Goal: Complete application form: Complete application form

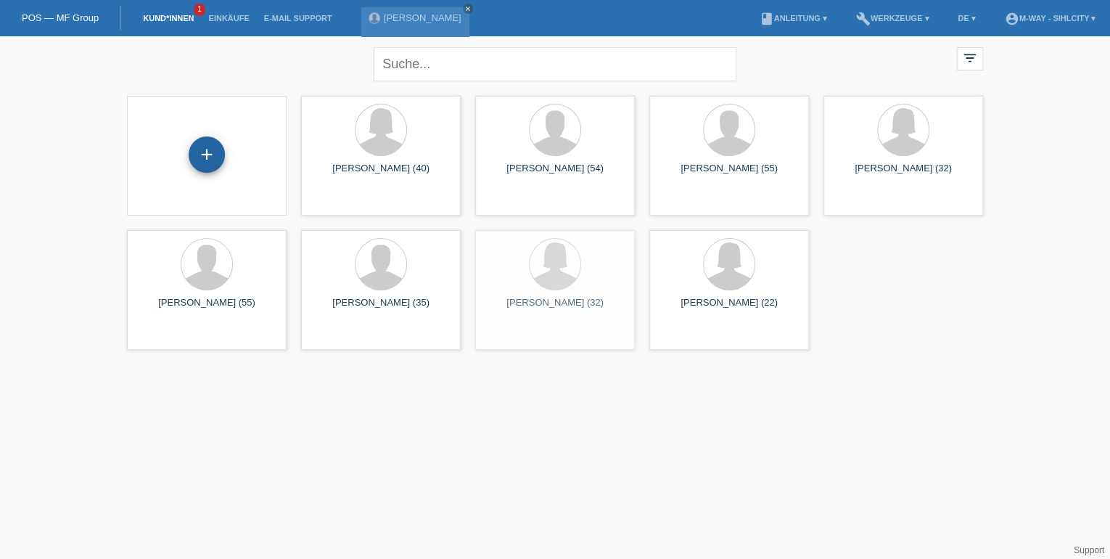
click at [193, 145] on div "+" at bounding box center [206, 154] width 35 height 25
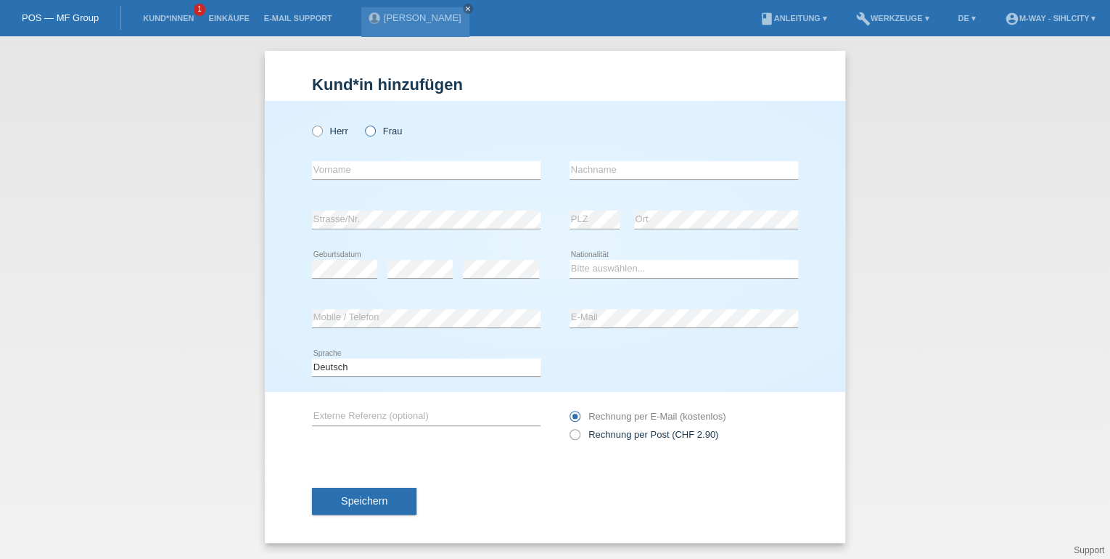
click at [363, 123] on icon at bounding box center [363, 123] width 0 height 0
click at [371, 132] on input "Frau" at bounding box center [369, 129] width 9 height 9
radio input "true"
click at [375, 173] on input "text" at bounding box center [426, 170] width 229 height 18
type input "[PERSON_NAME]"
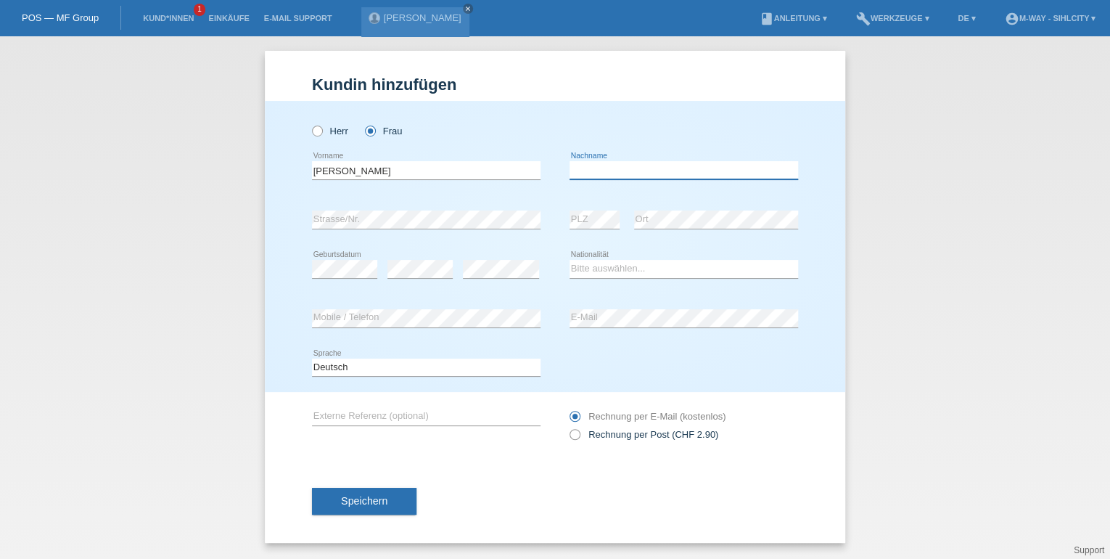
click at [598, 169] on input "text" at bounding box center [683, 170] width 229 height 18
type input "[PERSON_NAME]"
click at [601, 270] on select "Bitte auswählen... Schweiz Deutschland Liechtenstein Österreich ------------ Af…" at bounding box center [683, 268] width 229 height 17
select select "CH"
click at [595, 268] on select "Bitte auswählen... Schweiz Deutschland Liechtenstein Österreich ------------ Af…" at bounding box center [683, 268] width 229 height 17
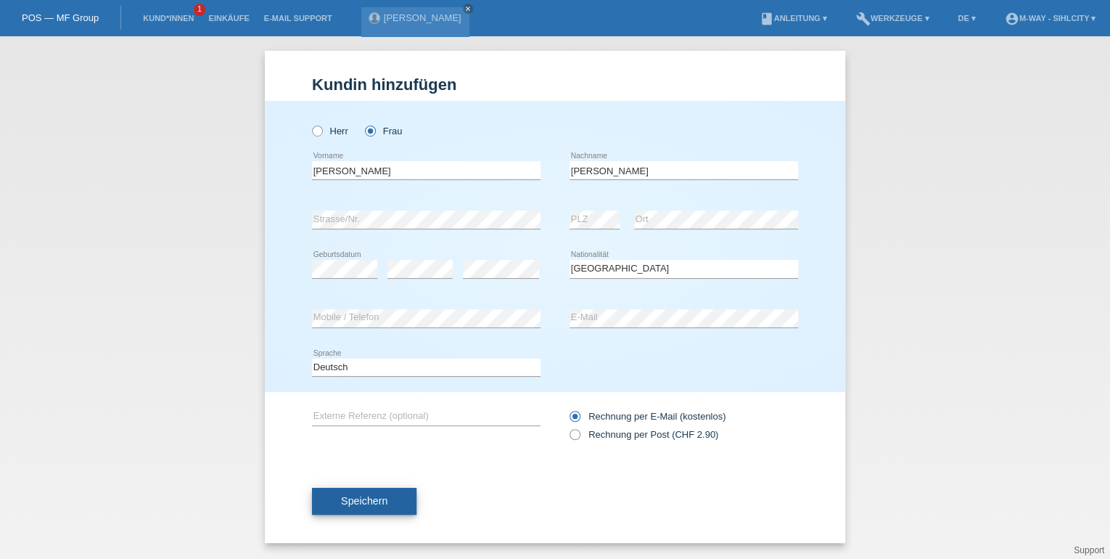
click at [392, 499] on button "Speichern" at bounding box center [364, 501] width 104 height 28
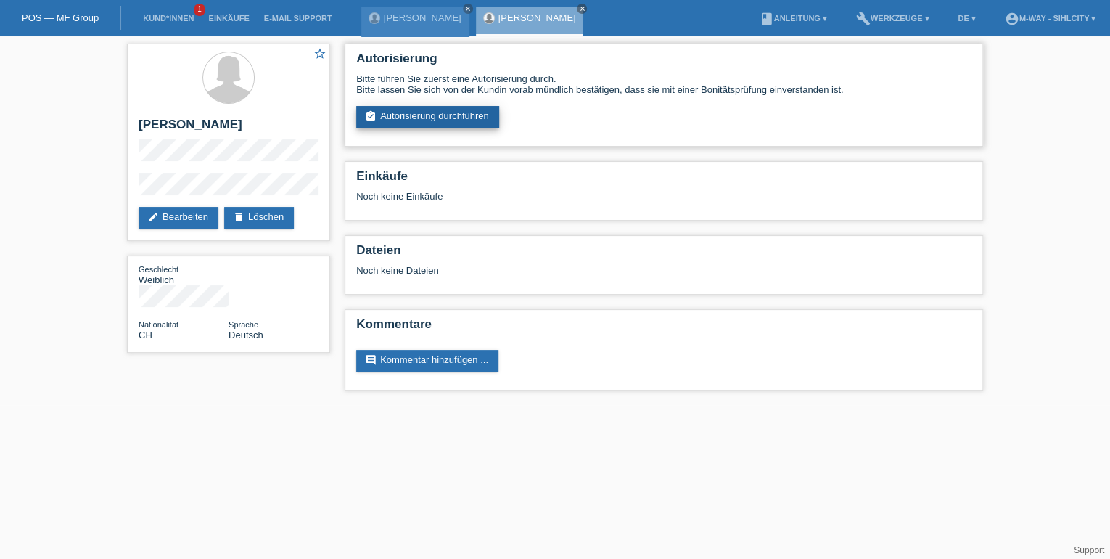
click at [475, 117] on link "assignment_turned_in Autorisierung durchführen" at bounding box center [427, 117] width 143 height 22
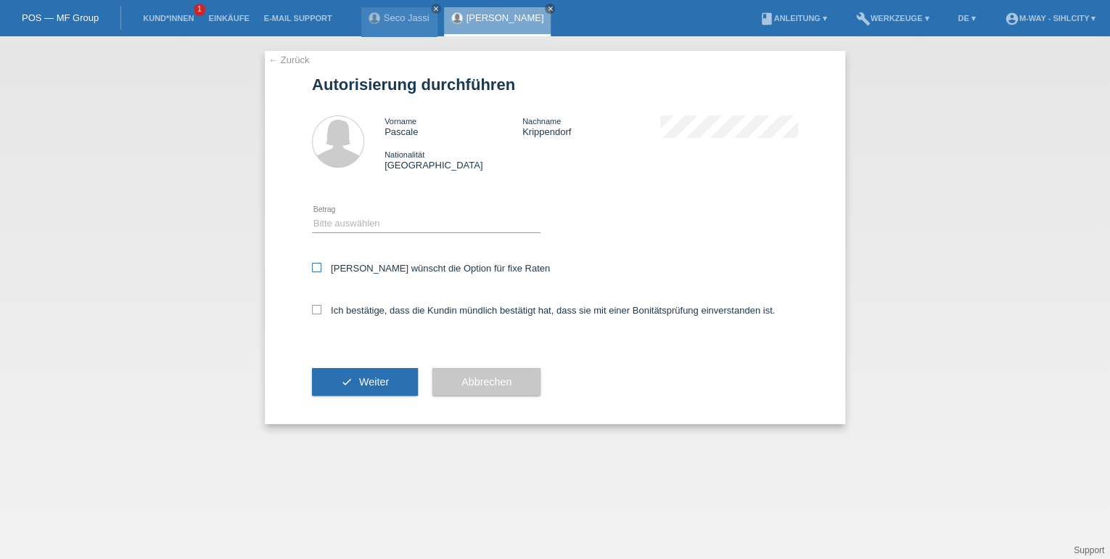
click at [318, 268] on icon at bounding box center [316, 267] width 9 height 9
click at [318, 268] on input "Kundin wünscht die Option für fixe Raten" at bounding box center [316, 267] width 9 height 9
checkbox input "true"
drag, startPoint x: 316, startPoint y: 308, endPoint x: 487, endPoint y: 313, distance: 171.3
click at [315, 308] on icon at bounding box center [316, 309] width 9 height 9
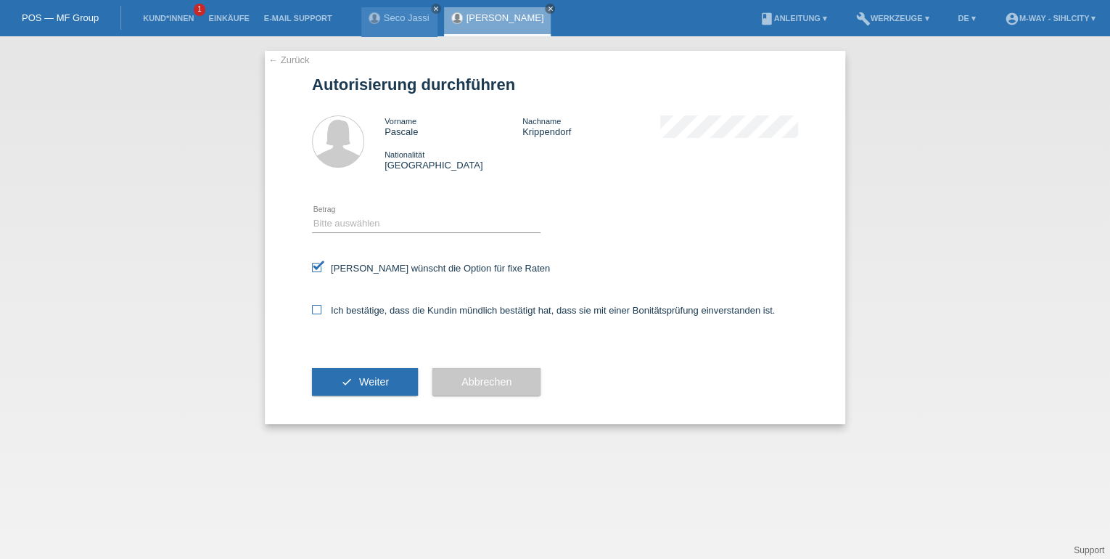
click at [315, 308] on input "Ich bestätige, dass die Kundin mündlich bestätigt hat, dass sie mit einer Bonit…" at bounding box center [316, 309] width 9 height 9
checkbox input "true"
click at [490, 222] on select "Bitte auswählen CHF 1.00 - CHF 499.00 CHF 500.00 - CHF 1'999.00 CHF 2'000.00 - …" at bounding box center [426, 223] width 229 height 17
select select "3"
click at [312, 215] on select "Bitte auswählen CHF 1.00 - CHF 499.00 CHF 500.00 - CHF 1'999.00 CHF 2'000.00 - …" at bounding box center [426, 223] width 229 height 17
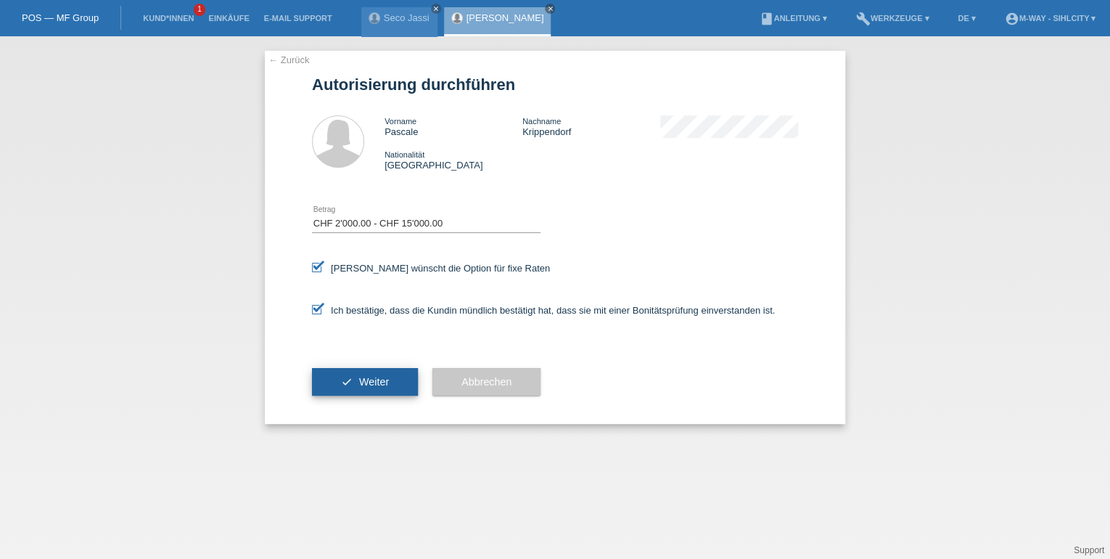
click at [360, 382] on span "Weiter" at bounding box center [374, 382] width 30 height 12
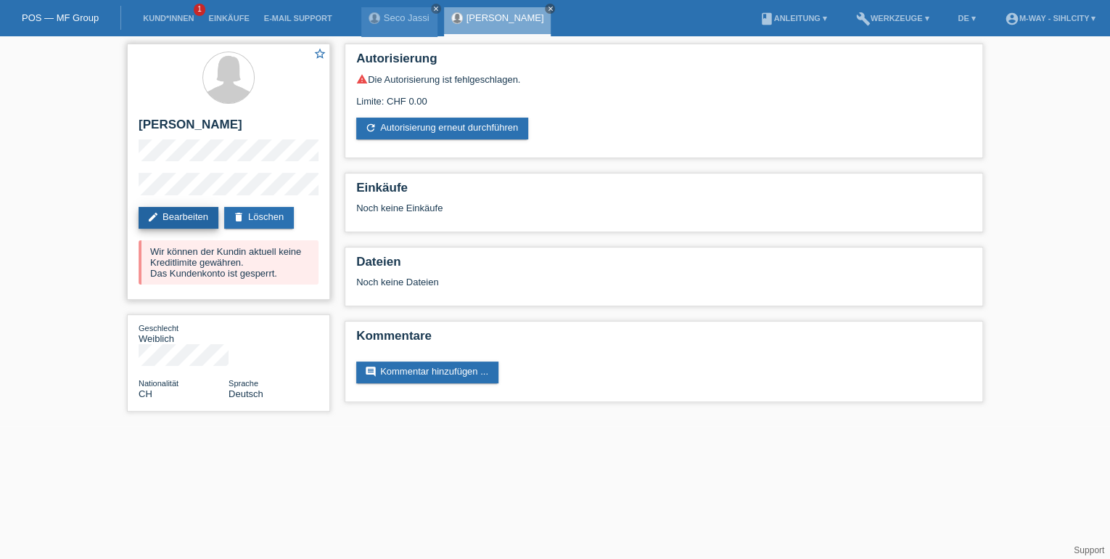
click at [178, 217] on link "edit Bearbeiten" at bounding box center [179, 218] width 80 height 22
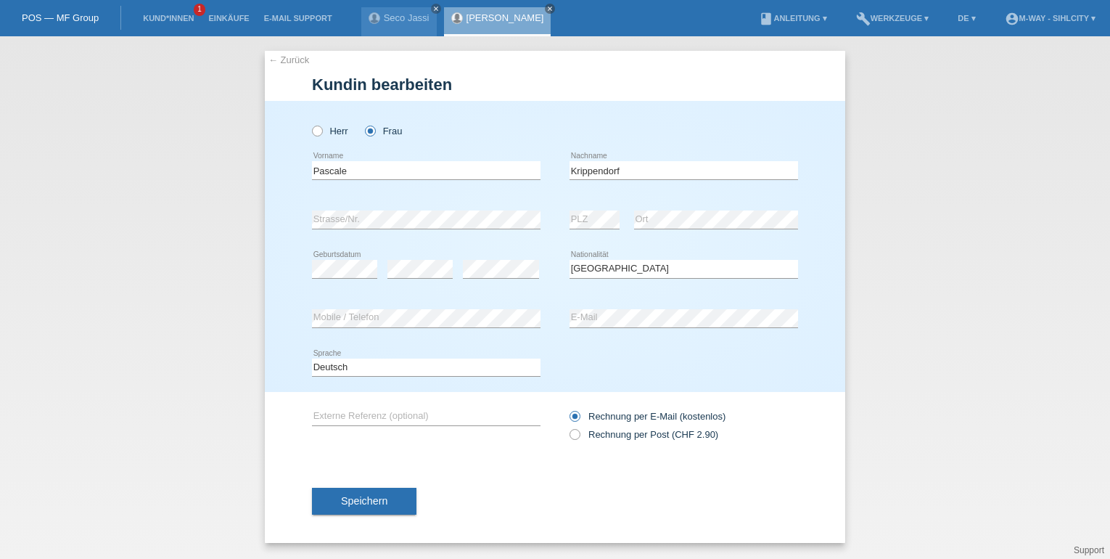
select select "CH"
click at [377, 487] on button "Speichern" at bounding box center [364, 501] width 104 height 28
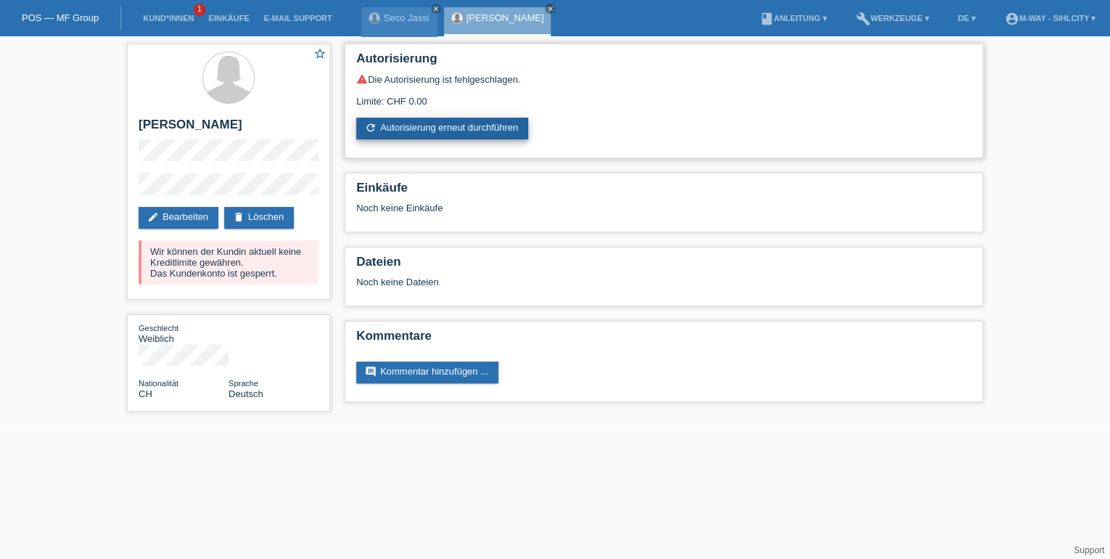
click at [435, 125] on link "refresh Autorisierung erneut durchführen" at bounding box center [442, 129] width 172 height 22
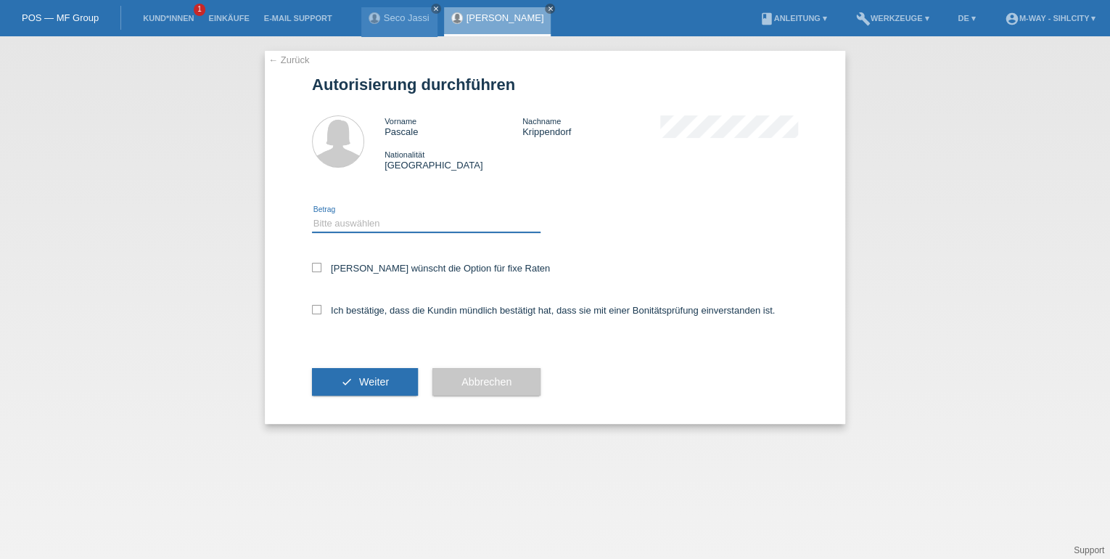
drag, startPoint x: 325, startPoint y: 226, endPoint x: 315, endPoint y: 226, distance: 10.2
click at [325, 226] on select "Bitte auswählen CHF 1.00 - CHF 499.00 CHF 500.00 - CHF 1'999.00 CHF 2'000.00 - …" at bounding box center [426, 223] width 229 height 17
select select "3"
click at [312, 215] on select "Bitte auswählen CHF 1.00 - CHF 499.00 CHF 500.00 - CHF 1'999.00 CHF 2'000.00 - …" at bounding box center [426, 223] width 229 height 17
click at [313, 310] on icon at bounding box center [316, 309] width 9 height 9
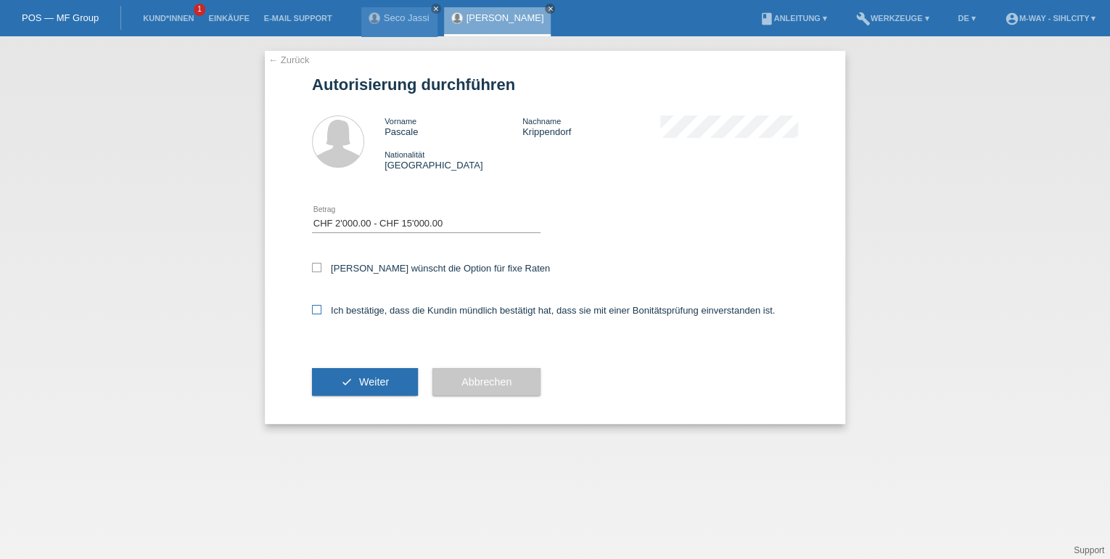
click at [313, 310] on input "Ich bestätige, dass die Kundin mündlich bestätigt hat, dass sie mit einer Bonit…" at bounding box center [316, 309] width 9 height 9
checkbox input "true"
click at [347, 384] on button "check Weiter" at bounding box center [365, 382] width 106 height 28
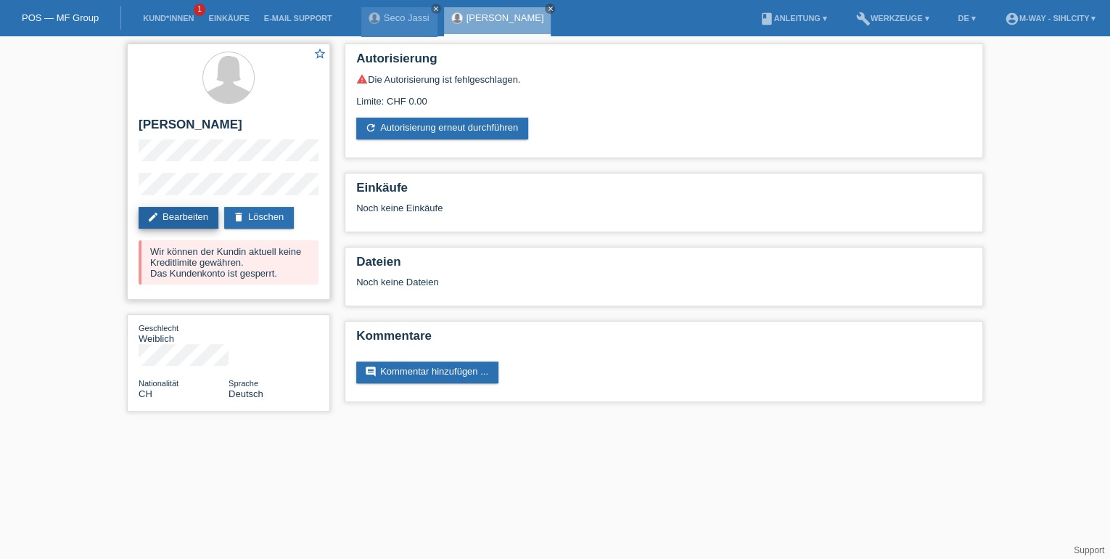
click at [183, 211] on link "edit Bearbeiten" at bounding box center [179, 218] width 80 height 22
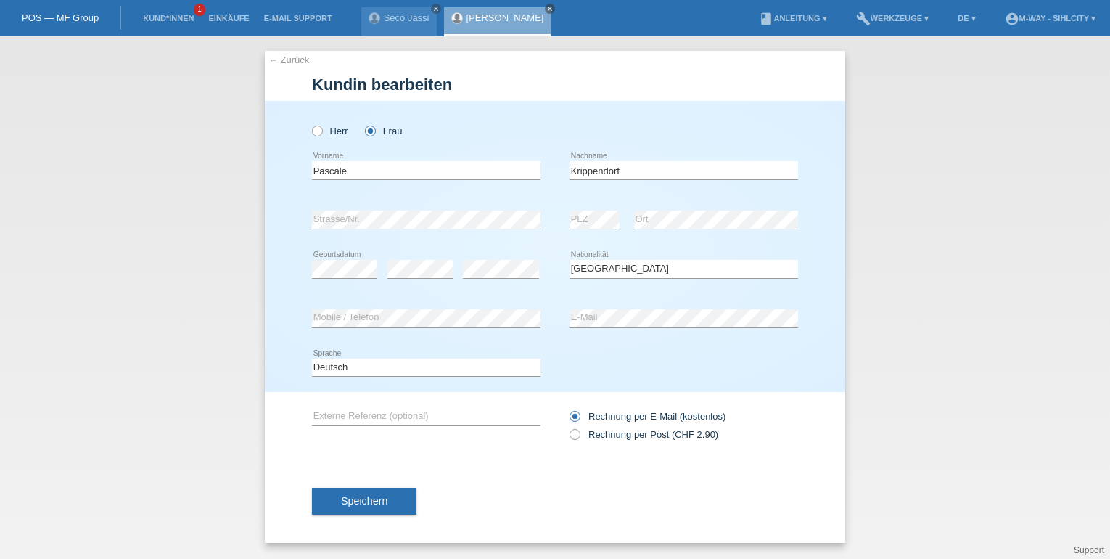
select select "CH"
click at [366, 414] on input "text" at bounding box center [426, 416] width 229 height 18
click at [630, 377] on div "Deutsch Français Italiano English error Sprache" at bounding box center [555, 367] width 486 height 49
click at [354, 508] on button "Speichern" at bounding box center [364, 501] width 104 height 28
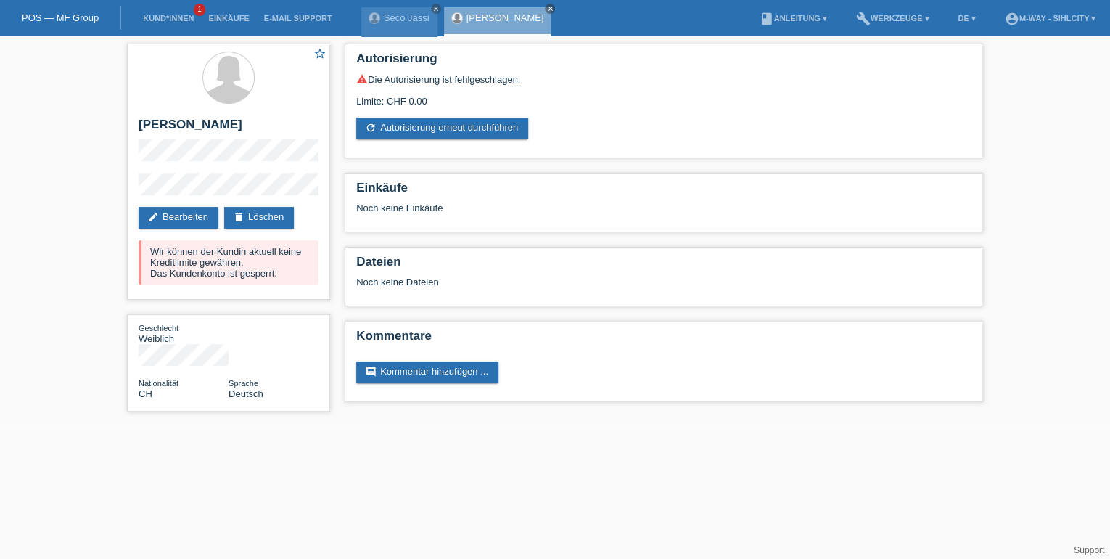
click at [67, 7] on div "POS — MF Group" at bounding box center [60, 18] width 121 height 24
click at [33, 17] on link "POS — MF Group" at bounding box center [60, 17] width 77 height 11
